Goal: Transaction & Acquisition: Purchase product/service

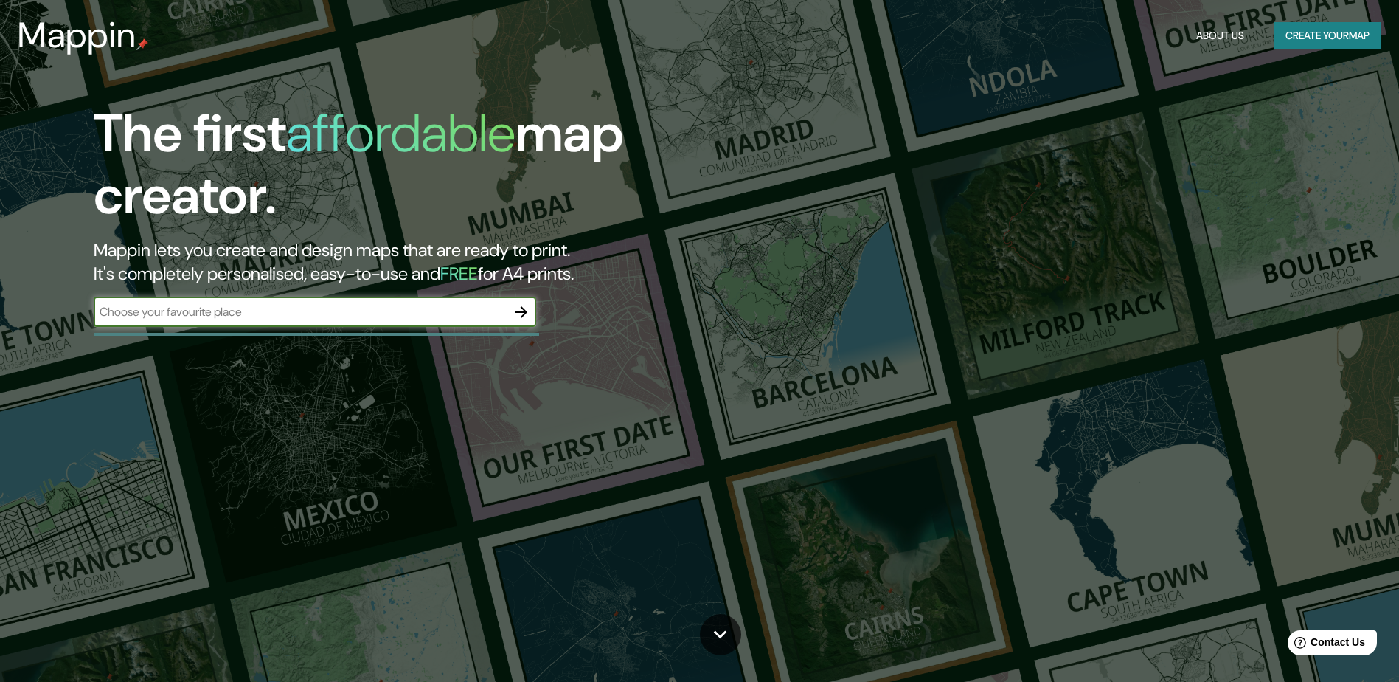
click at [252, 316] on input "text" at bounding box center [300, 311] width 413 height 17
type input "COLONIAS MUNICIPIO DE [GEOGRAPHIC_DATA]"
click at [527, 314] on icon "button" at bounding box center [522, 312] width 18 height 18
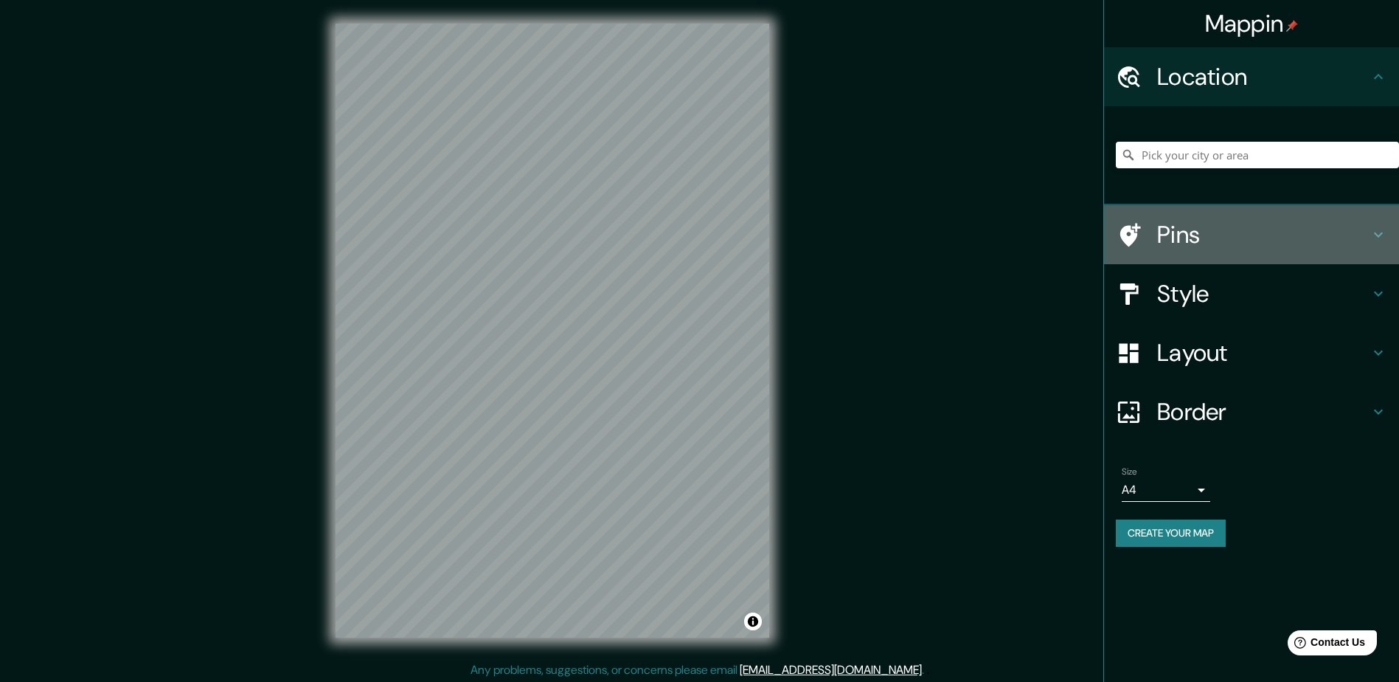
click at [1375, 234] on icon at bounding box center [1378, 234] width 9 height 5
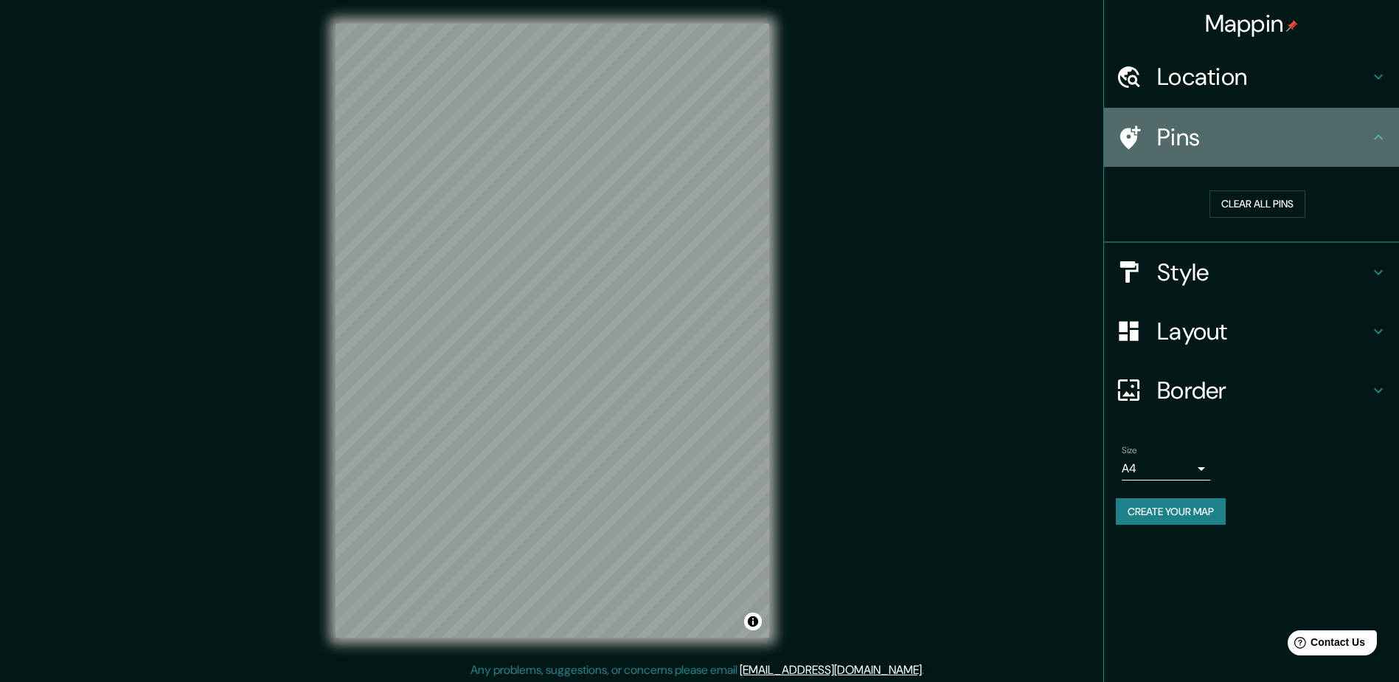
click at [1371, 134] on icon at bounding box center [1379, 137] width 18 height 18
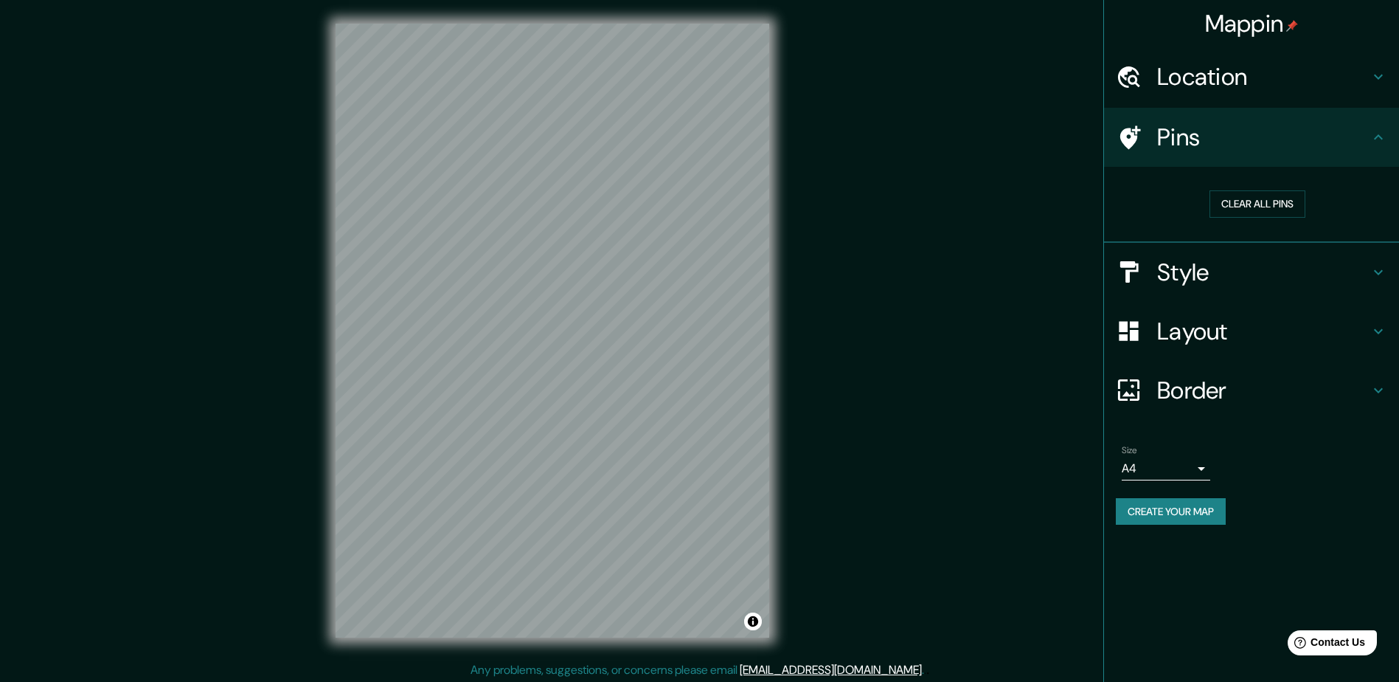
click at [1384, 276] on icon at bounding box center [1379, 272] width 18 height 18
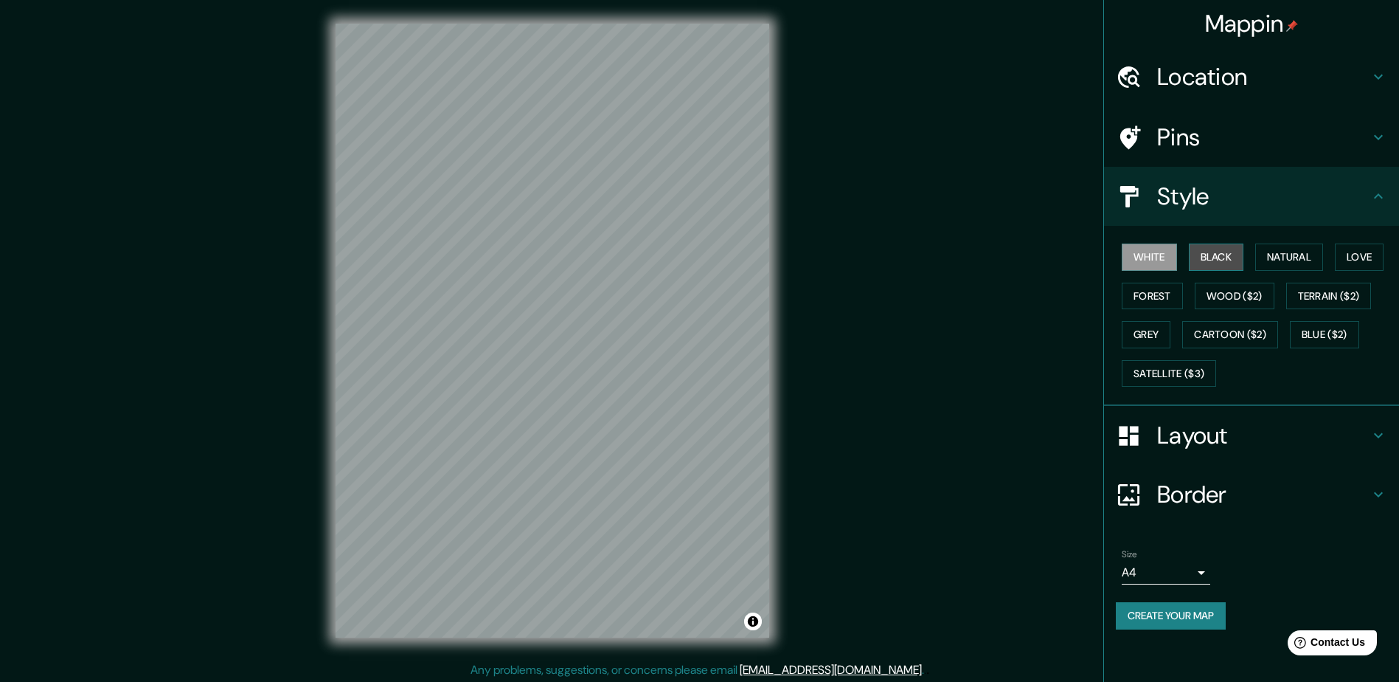
click at [1221, 257] on button "Black" at bounding box center [1216, 256] width 55 height 27
click at [1274, 257] on button "Natural" at bounding box center [1289, 256] width 68 height 27
click at [1176, 296] on button "Forest" at bounding box center [1152, 295] width 61 height 27
click at [1222, 296] on button "Wood ($2)" at bounding box center [1235, 295] width 80 height 27
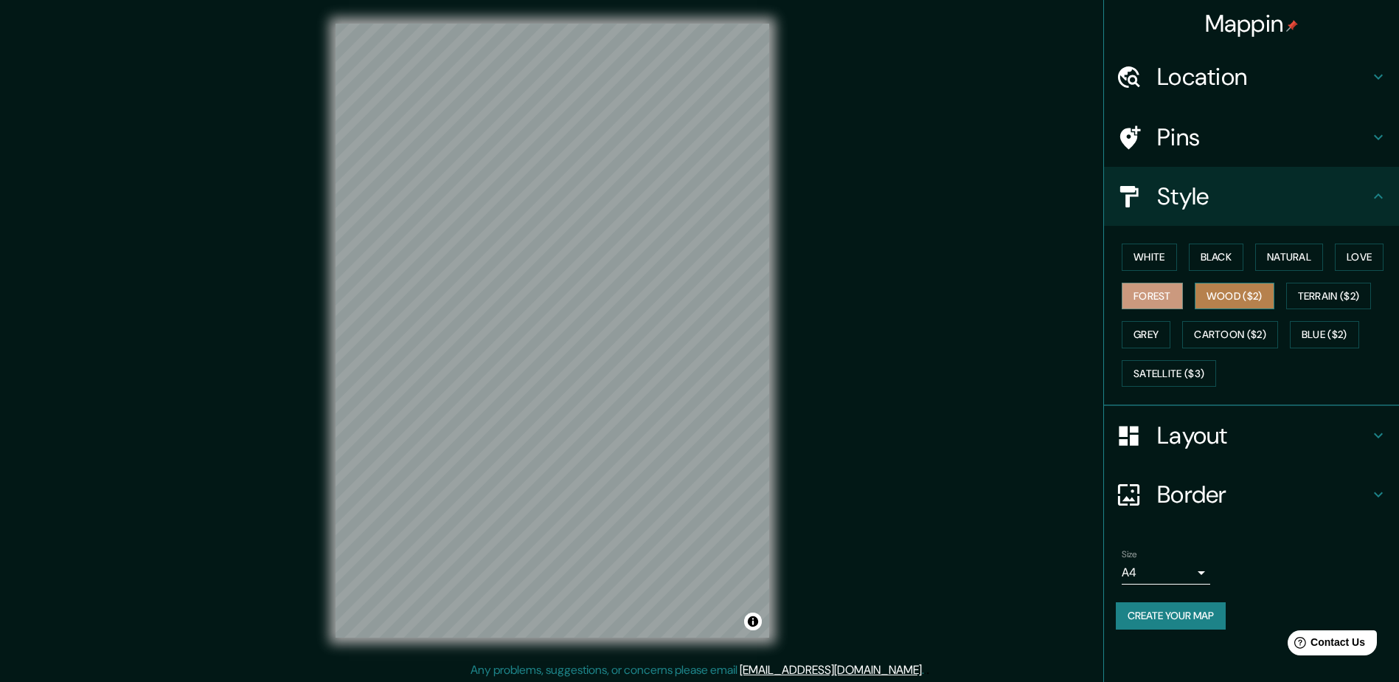
click at [1222, 296] on button "Wood ($2)" at bounding box center [1235, 295] width 80 height 27
click at [1295, 295] on button "Terrain ($2)" at bounding box center [1329, 295] width 86 height 27
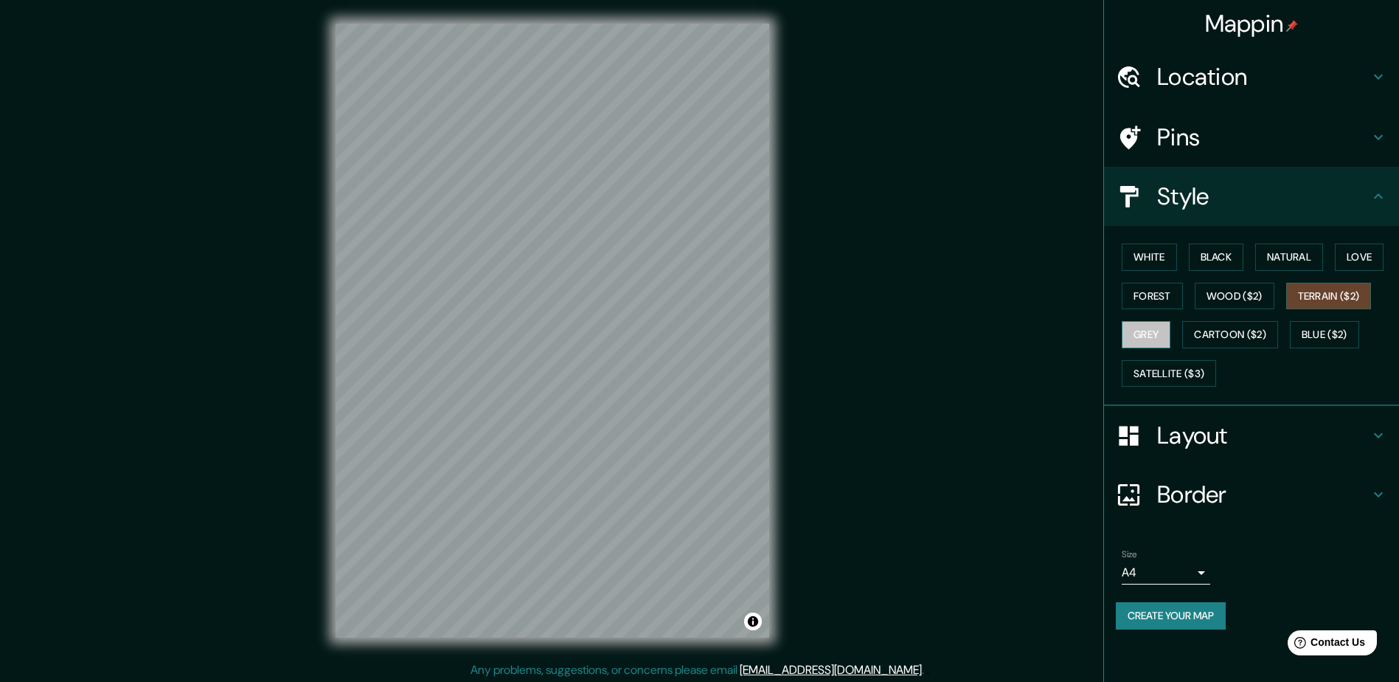
click at [1147, 343] on button "Grey" at bounding box center [1146, 334] width 49 height 27
click at [1244, 329] on button "Cartoon ($2)" at bounding box center [1230, 334] width 96 height 27
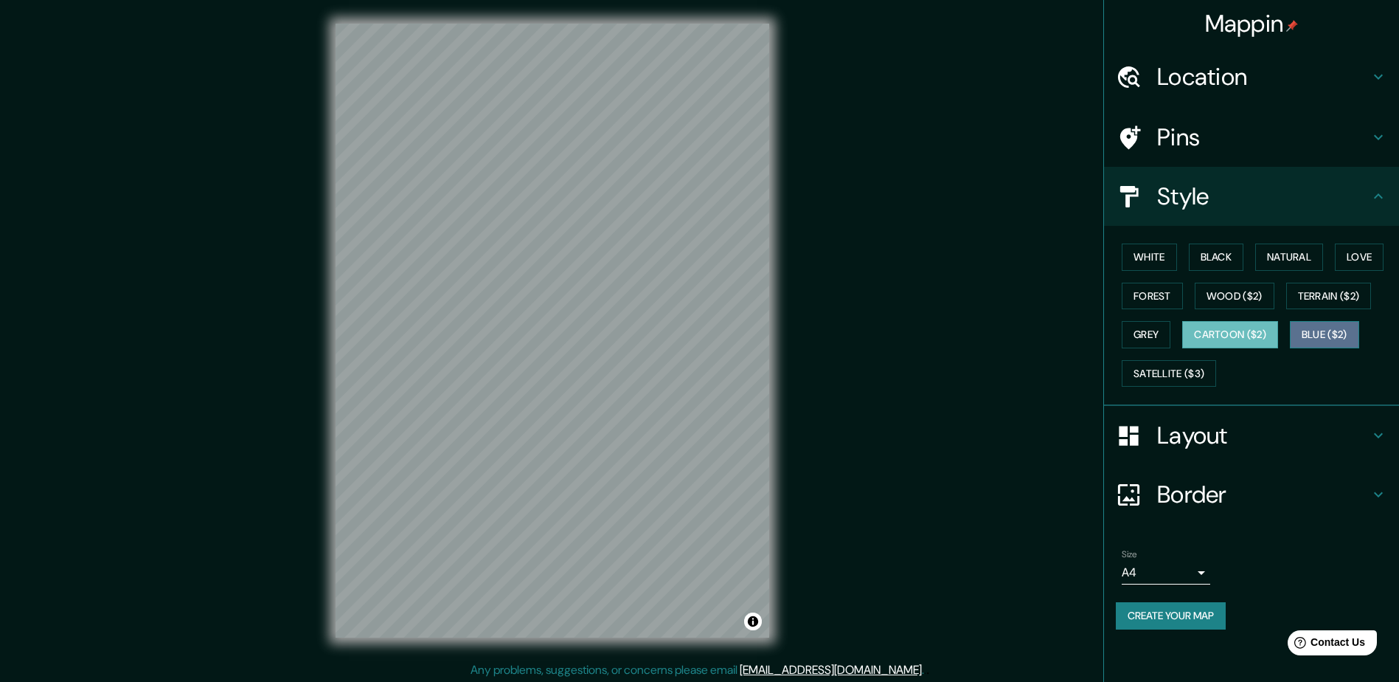
click at [1319, 330] on button "Blue ($2)" at bounding box center [1324, 334] width 69 height 27
click at [1194, 367] on button "Satellite ($3)" at bounding box center [1169, 373] width 94 height 27
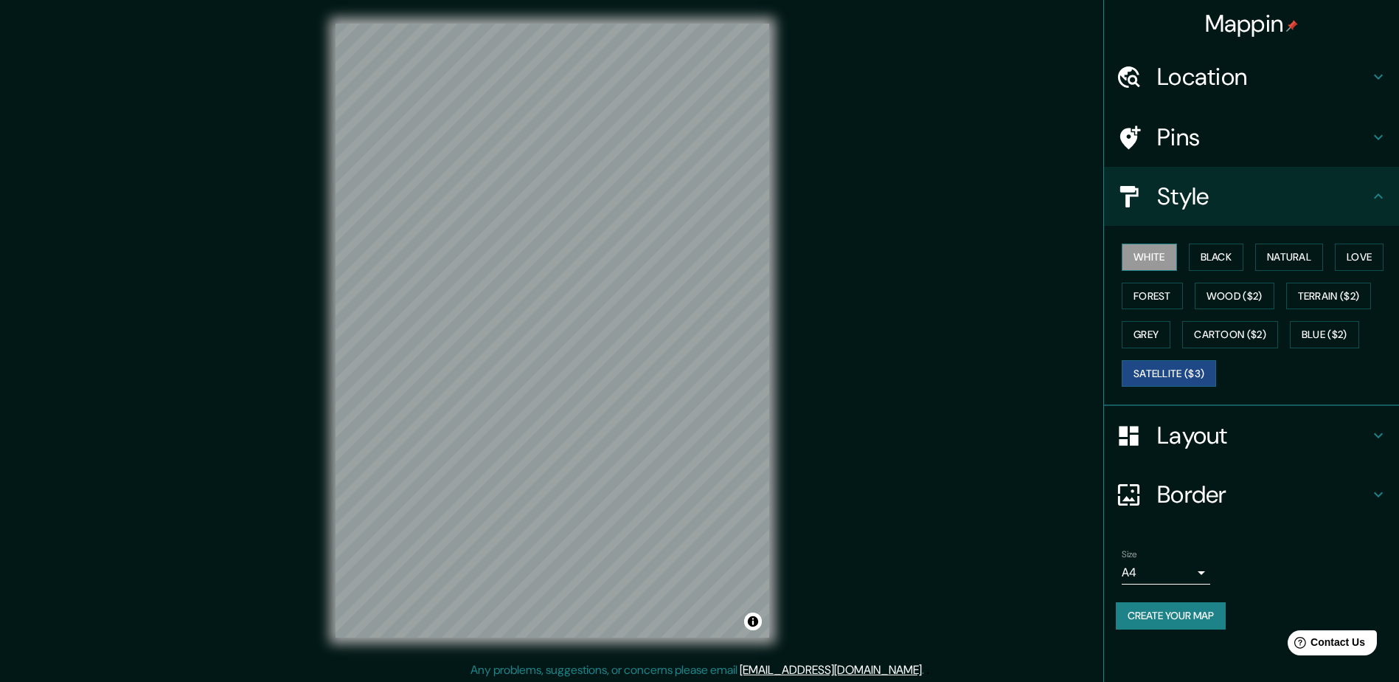
click at [1155, 254] on button "White" at bounding box center [1149, 256] width 55 height 27
click at [1390, 197] on div "Style" at bounding box center [1251, 196] width 295 height 59
click at [1377, 431] on icon at bounding box center [1379, 435] width 18 height 18
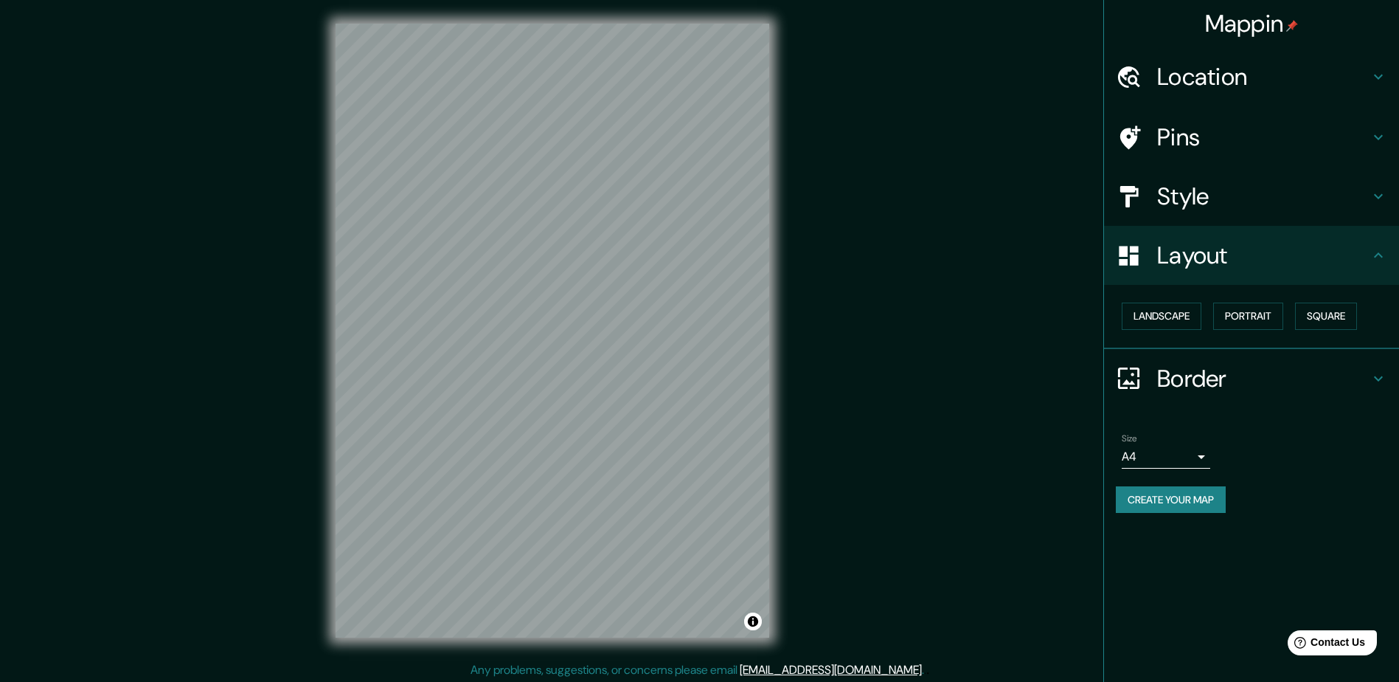
click at [1375, 133] on icon at bounding box center [1379, 137] width 18 height 18
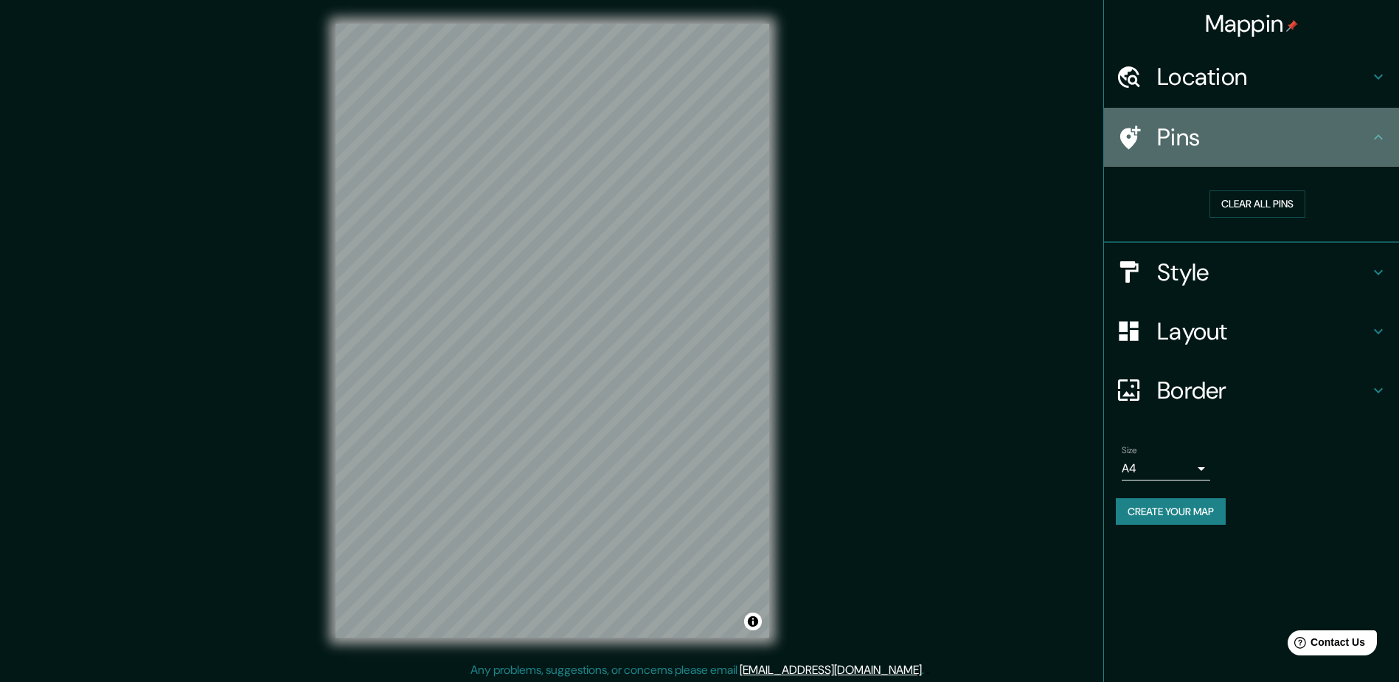
click at [1376, 135] on icon at bounding box center [1379, 137] width 18 height 18
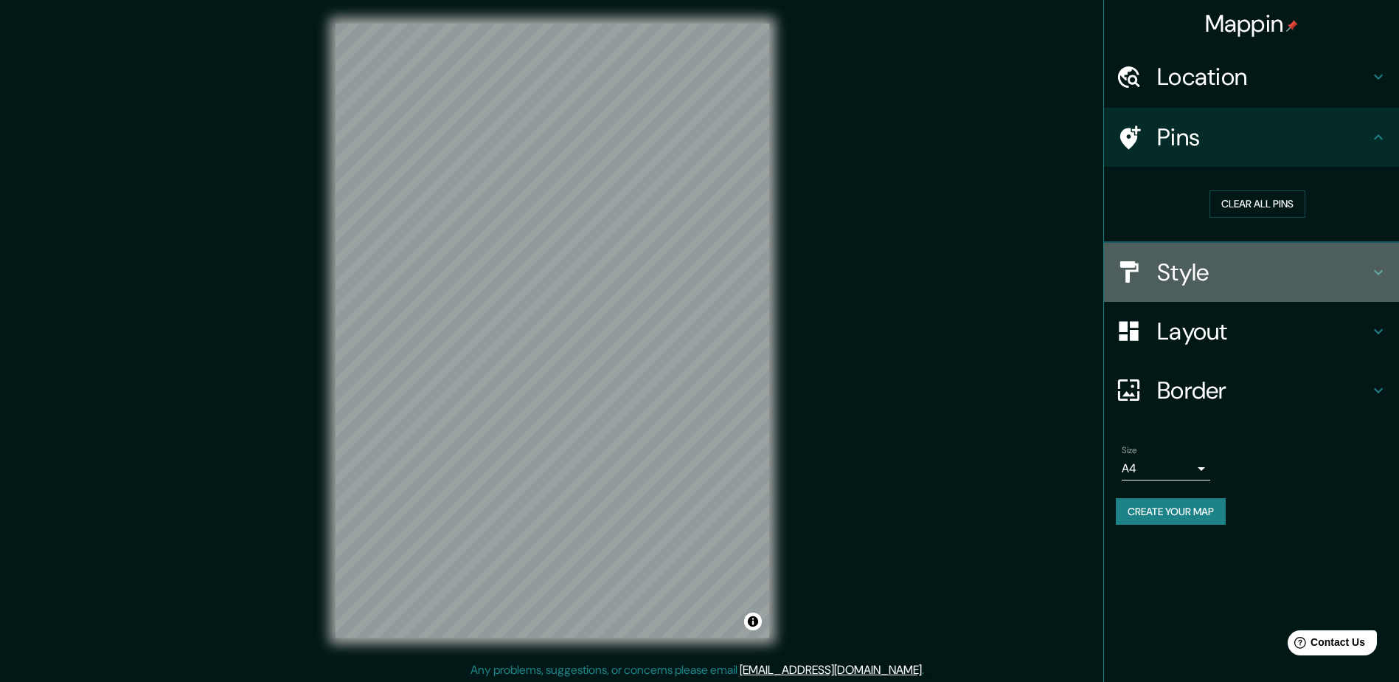
click at [1383, 268] on icon at bounding box center [1379, 272] width 18 height 18
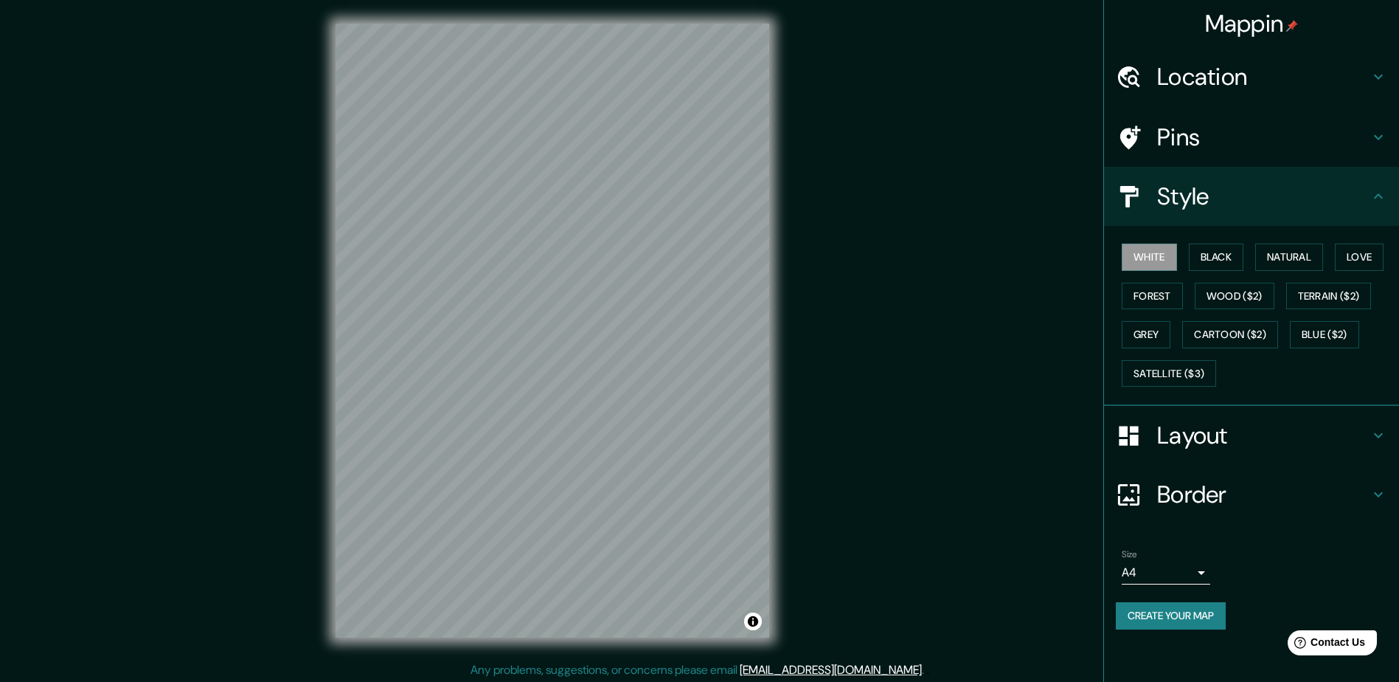
click at [1376, 184] on div "Style" at bounding box center [1251, 196] width 295 height 59
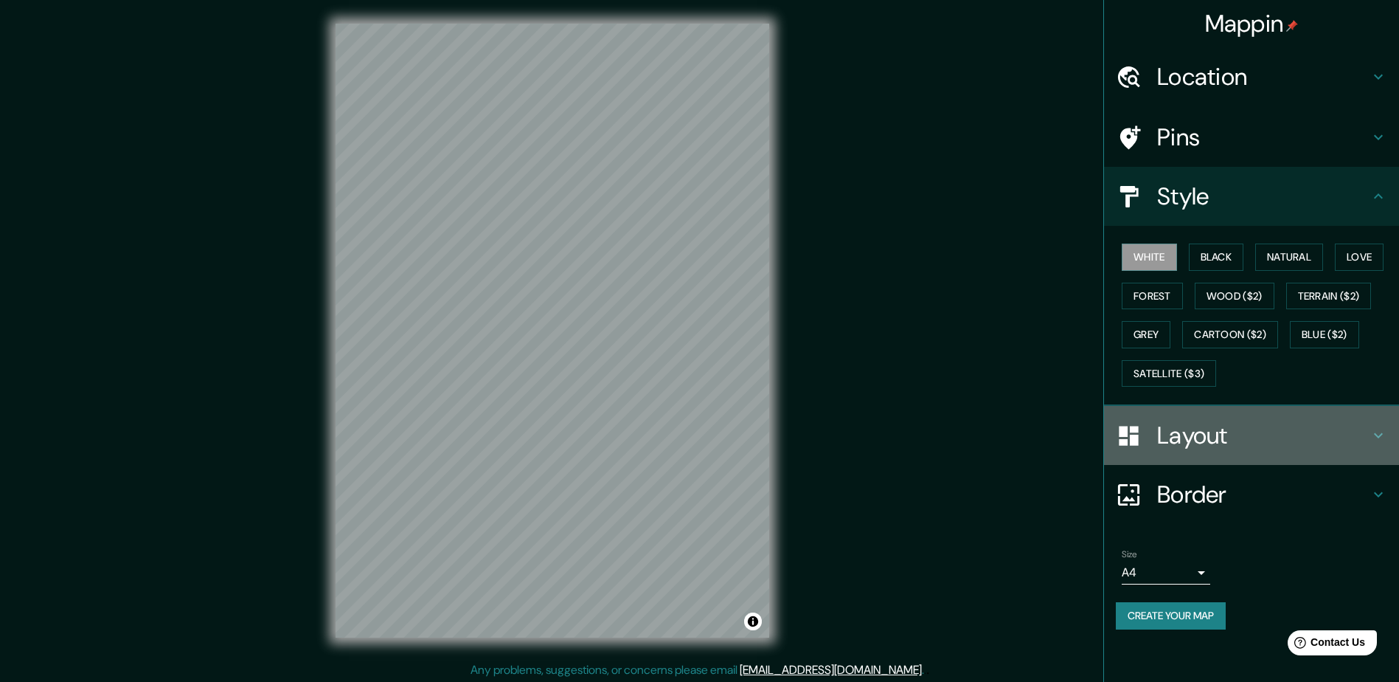
click at [1376, 434] on icon at bounding box center [1379, 435] width 18 height 18
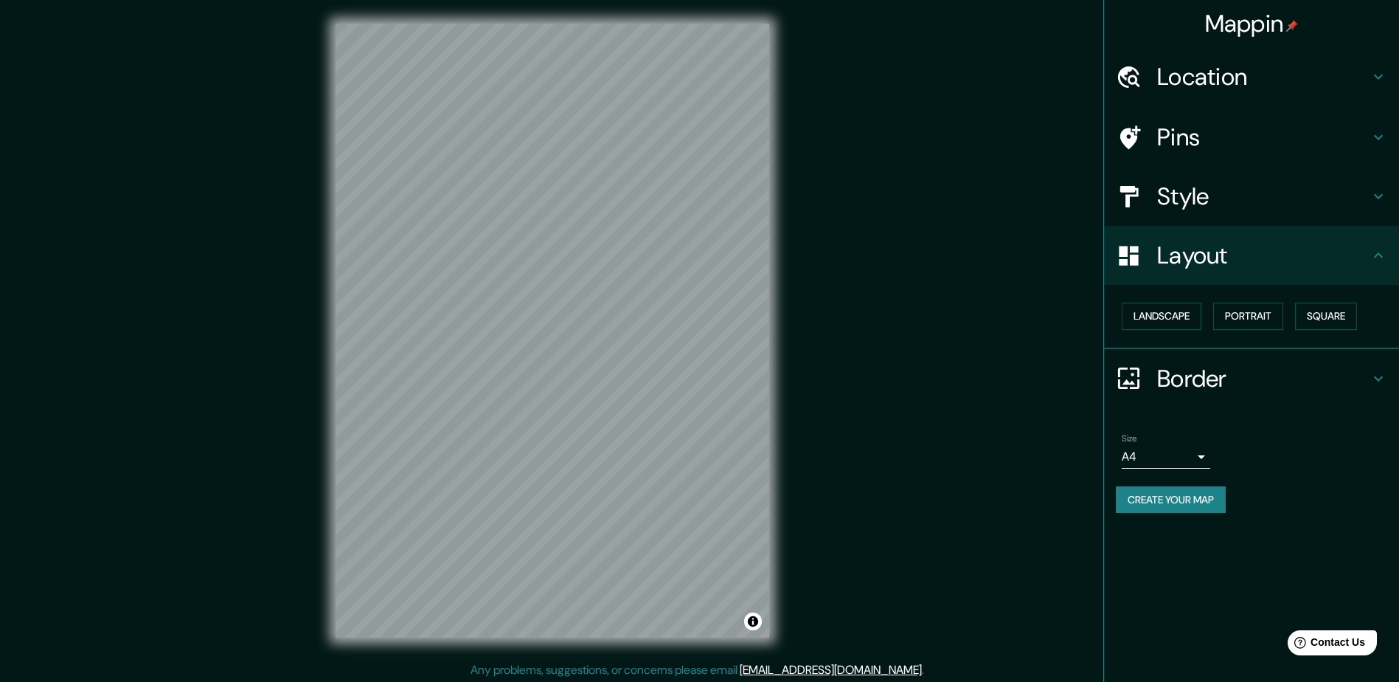
click at [982, 264] on div "Mappin Location Pins Style Layout Landscape Portrait Square Border Choose a bor…" at bounding box center [699, 342] width 1399 height 684
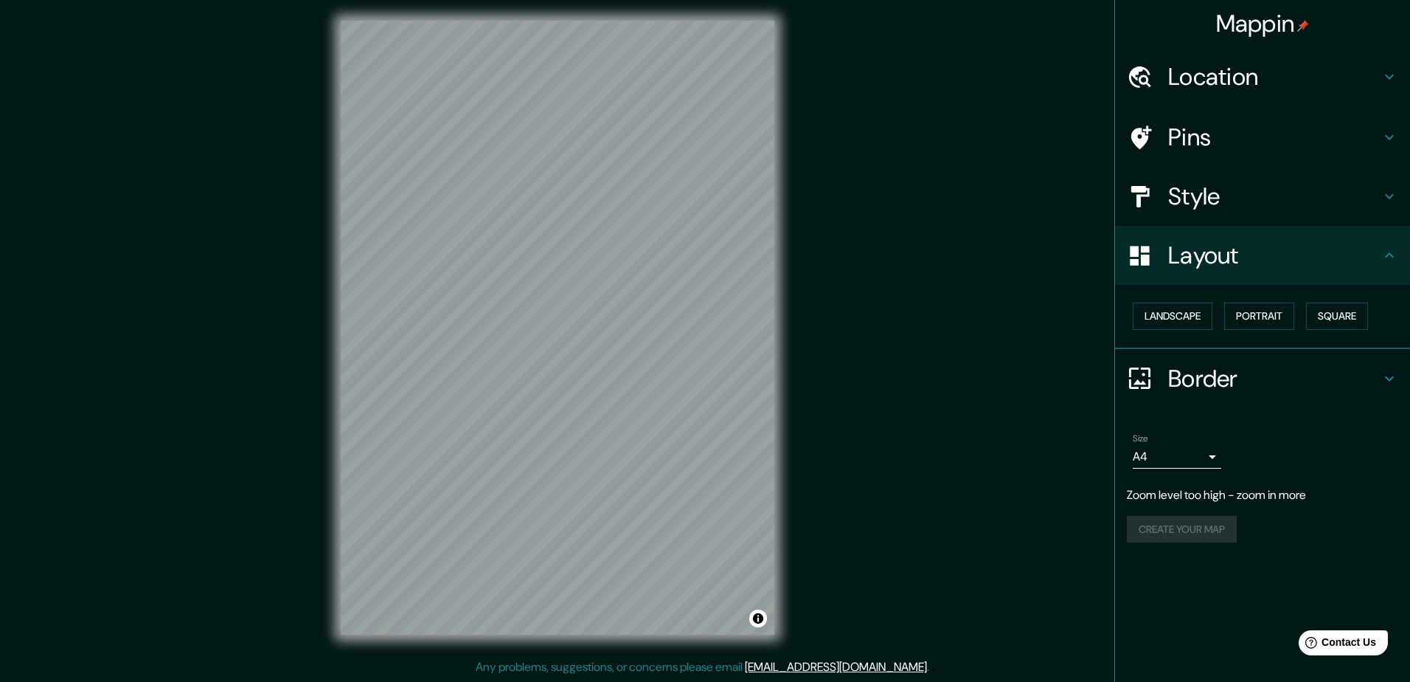
click at [1183, 448] on body "Mappin Location Pins Style Layout Landscape Portrait Square Border Choose a bor…" at bounding box center [705, 338] width 1410 height 682
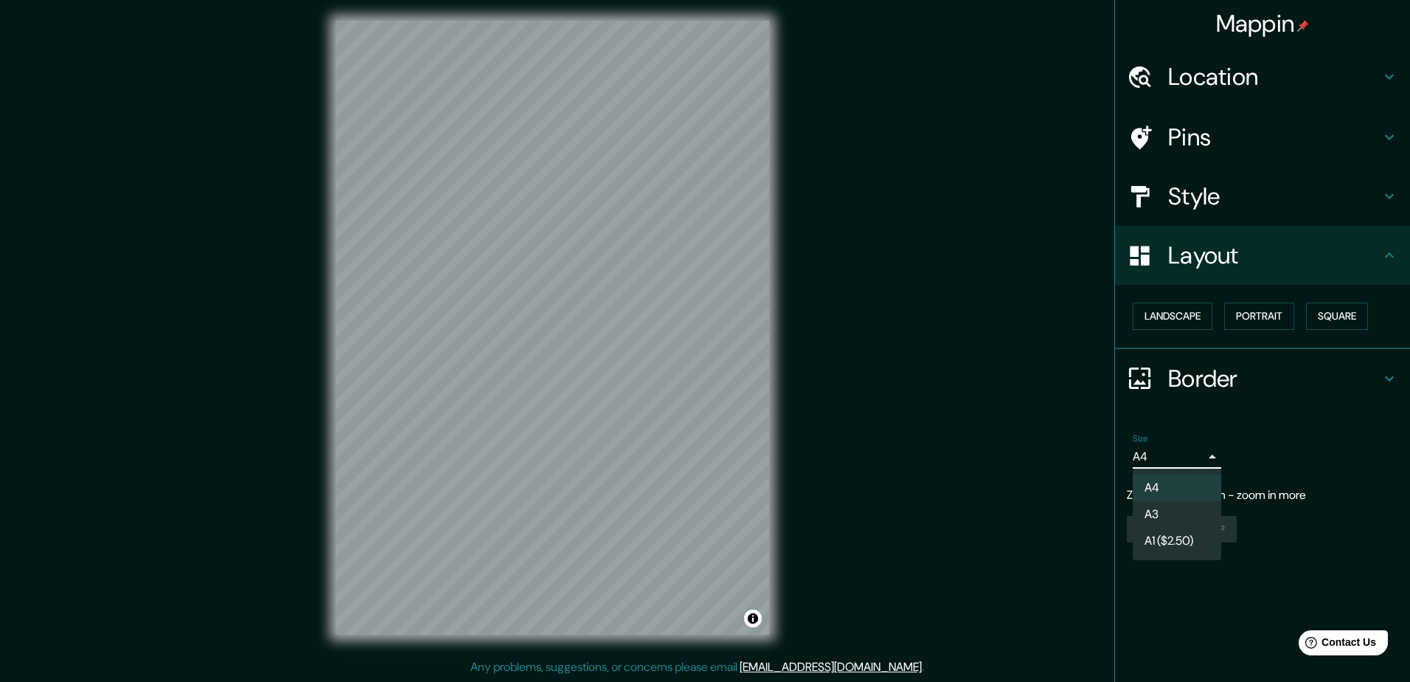
click at [1210, 465] on div at bounding box center [705, 341] width 1410 height 682
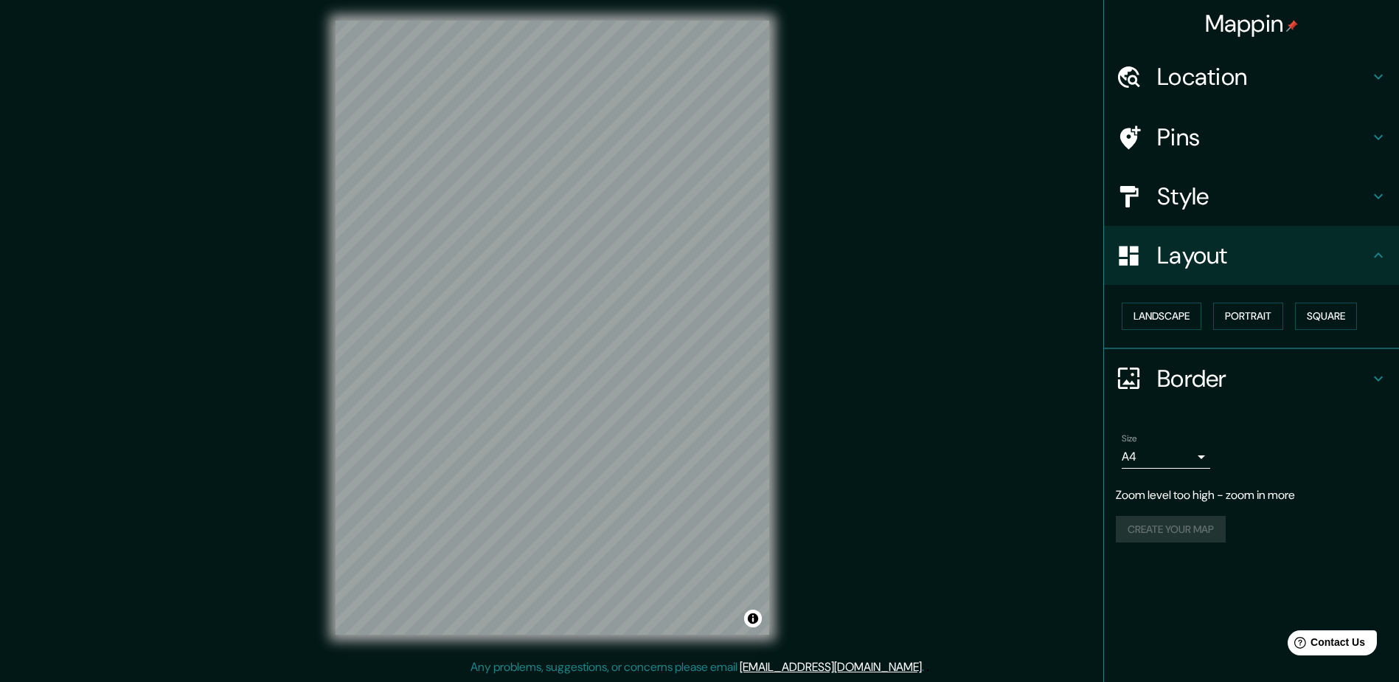
drag, startPoint x: 1210, startPoint y: 465, endPoint x: 1133, endPoint y: 375, distance: 118.2
click at [1133, 375] on icon at bounding box center [1128, 377] width 21 height 21
click at [1133, 375] on icon at bounding box center [1129, 378] width 26 height 26
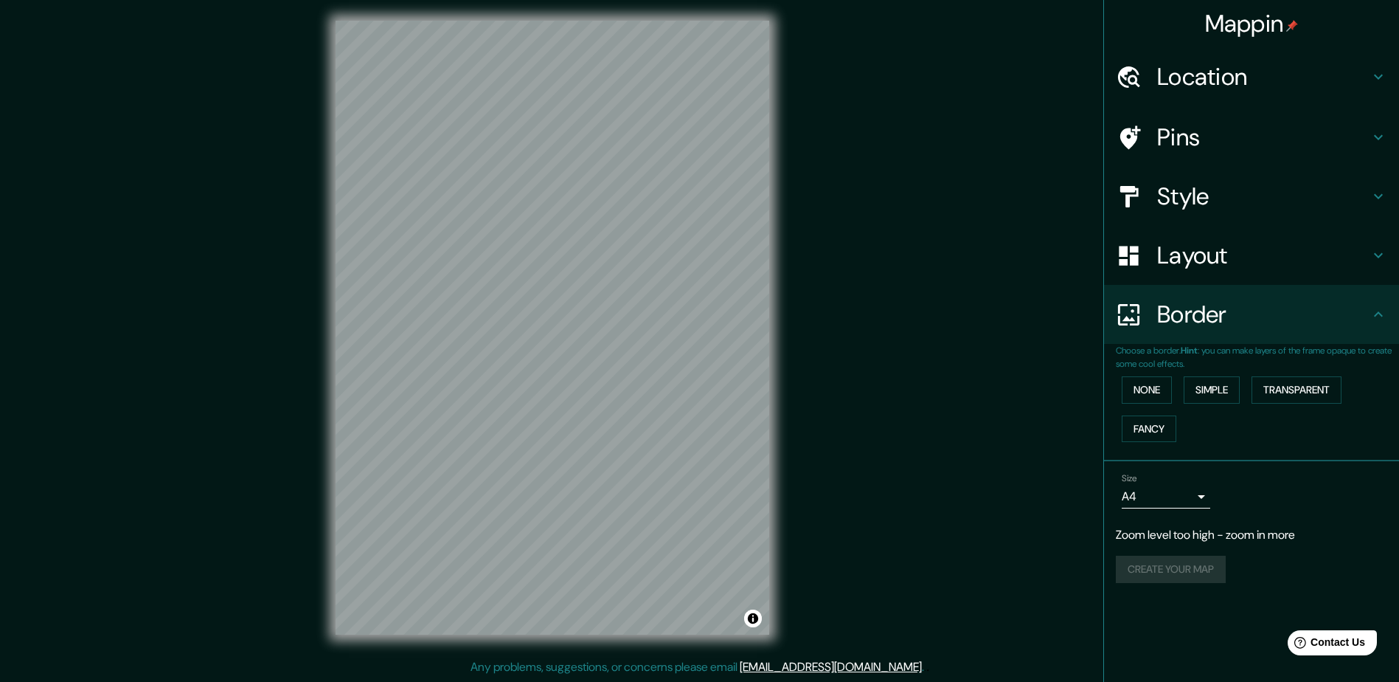
drag, startPoint x: 1133, startPoint y: 375, endPoint x: 918, endPoint y: 370, distance: 214.7
click at [918, 370] on div "Mappin Location Pins Style Layout Border Choose a border. Hint : you can make l…" at bounding box center [699, 339] width 1399 height 684
